Goal: Navigation & Orientation: Find specific page/section

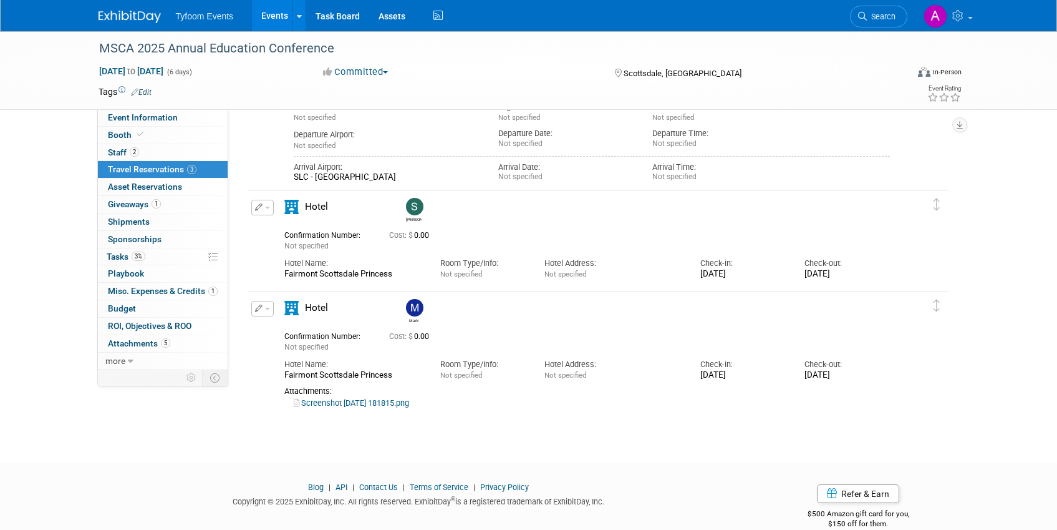
scroll to position [16, 0]
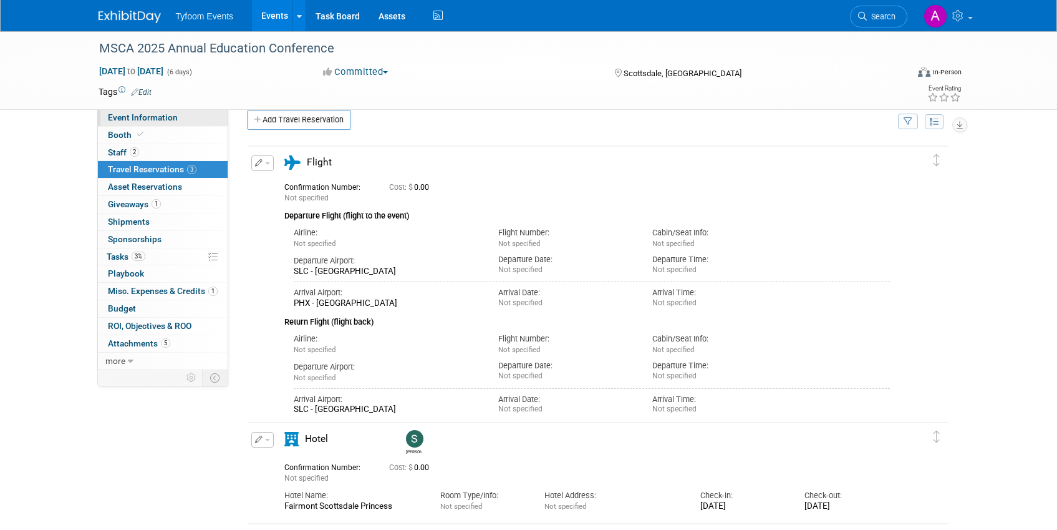
click at [137, 112] on span "Event Information" at bounding box center [143, 117] width 70 height 10
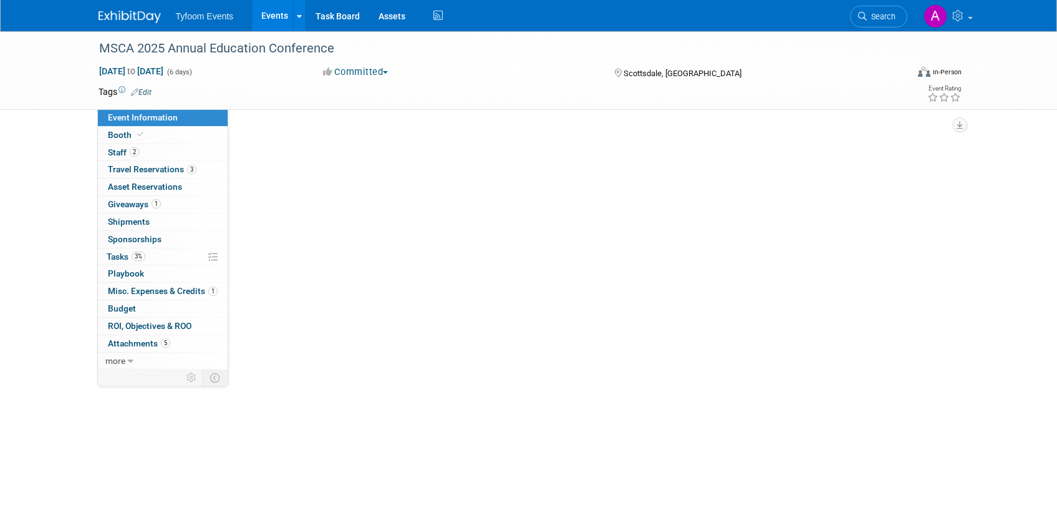
scroll to position [0, 0]
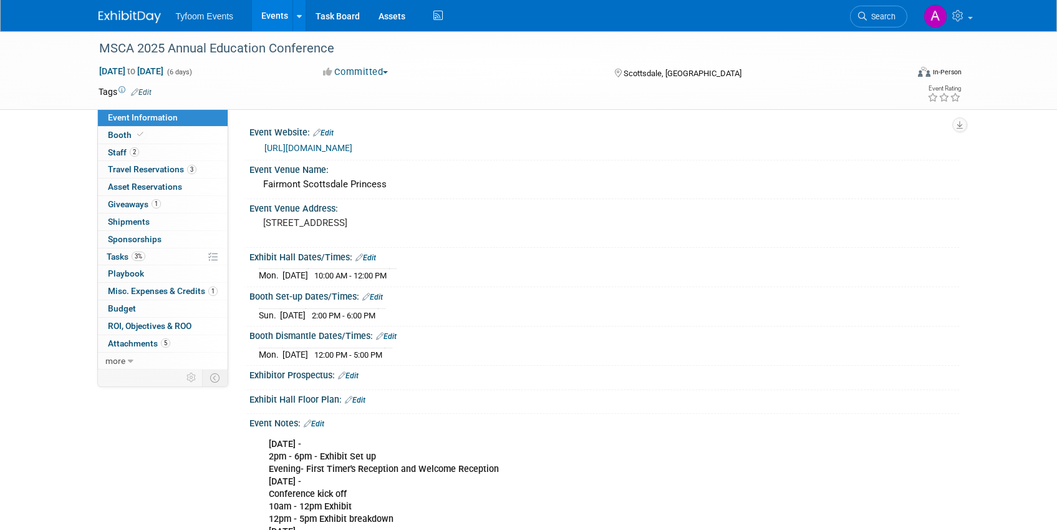
click at [258, 12] on link "Events" at bounding box center [275, 15] width 46 height 31
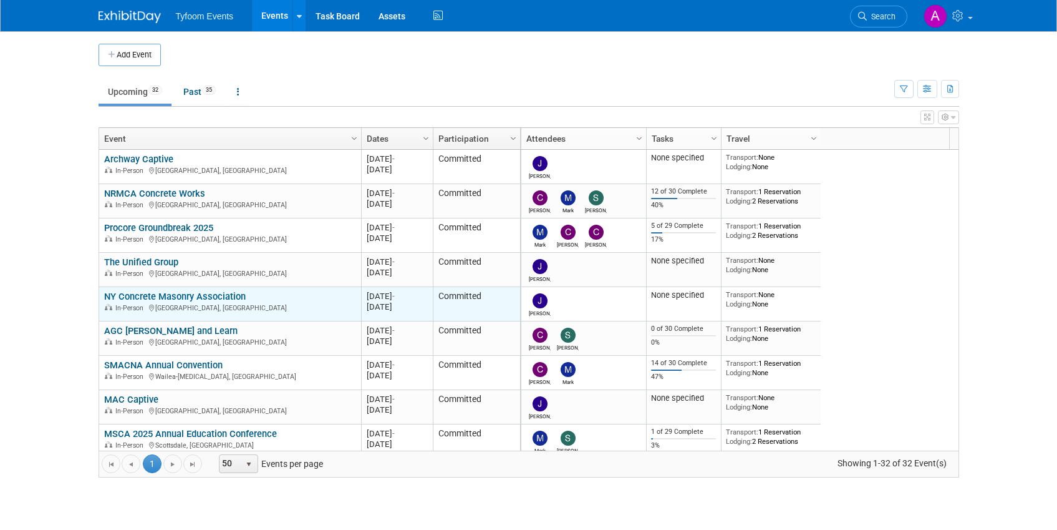
scroll to position [225, 0]
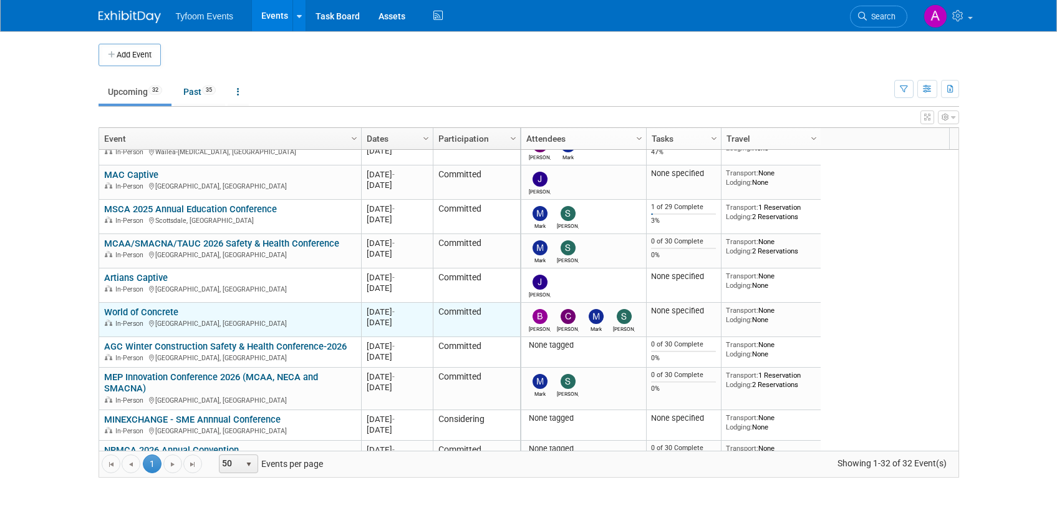
click at [154, 314] on link "World of Concrete" at bounding box center [141, 311] width 74 height 11
